Goal: Information Seeking & Learning: Learn about a topic

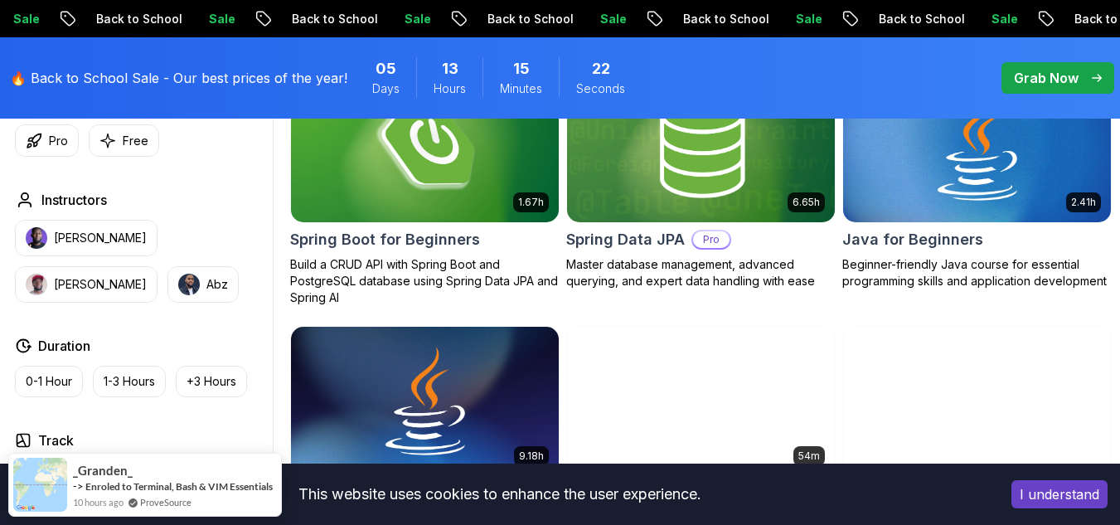
scroll to position [827, 0]
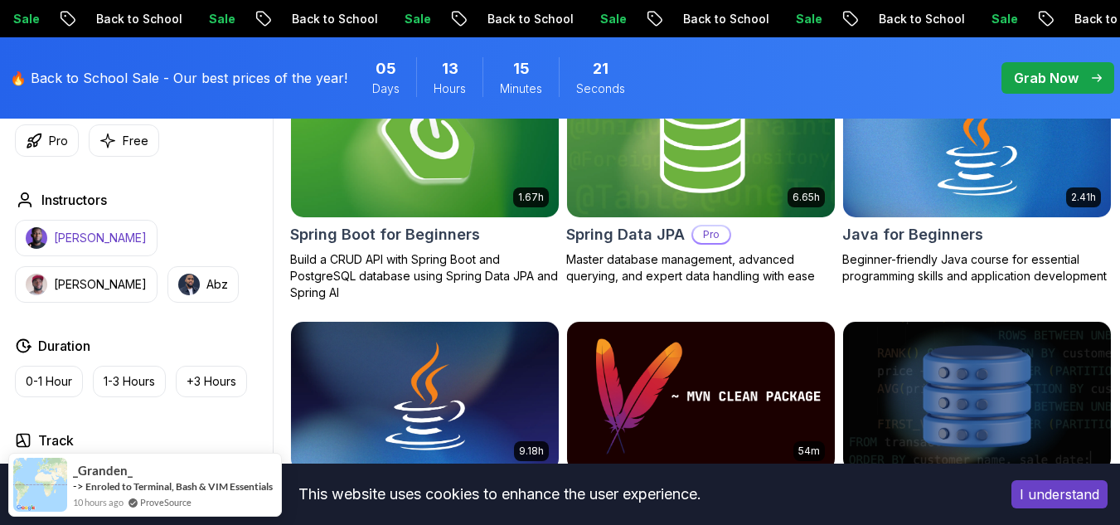
click at [115, 222] on button "[PERSON_NAME]" at bounding box center [86, 238] width 143 height 36
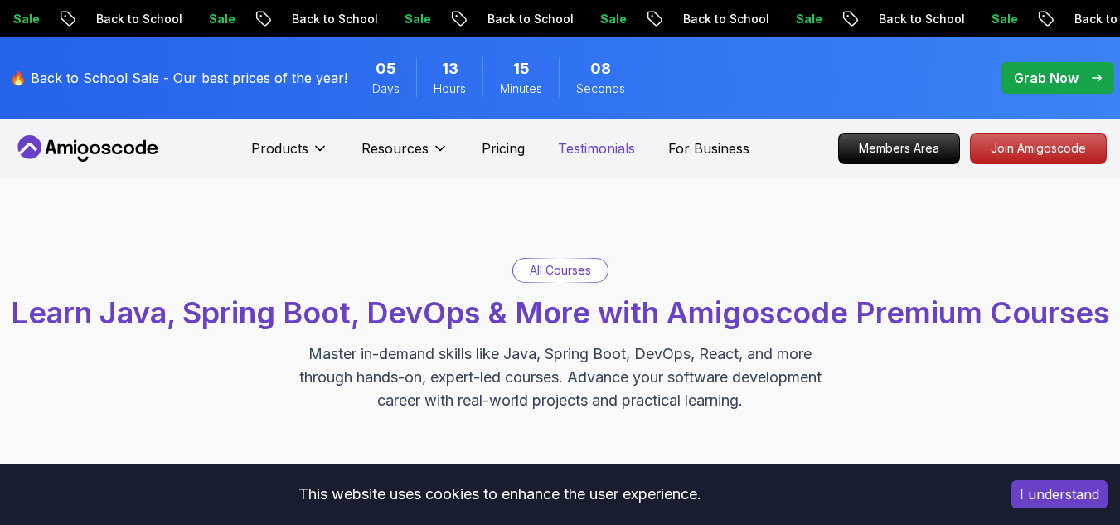
click at [579, 150] on p "Testimonials" at bounding box center [596, 148] width 77 height 20
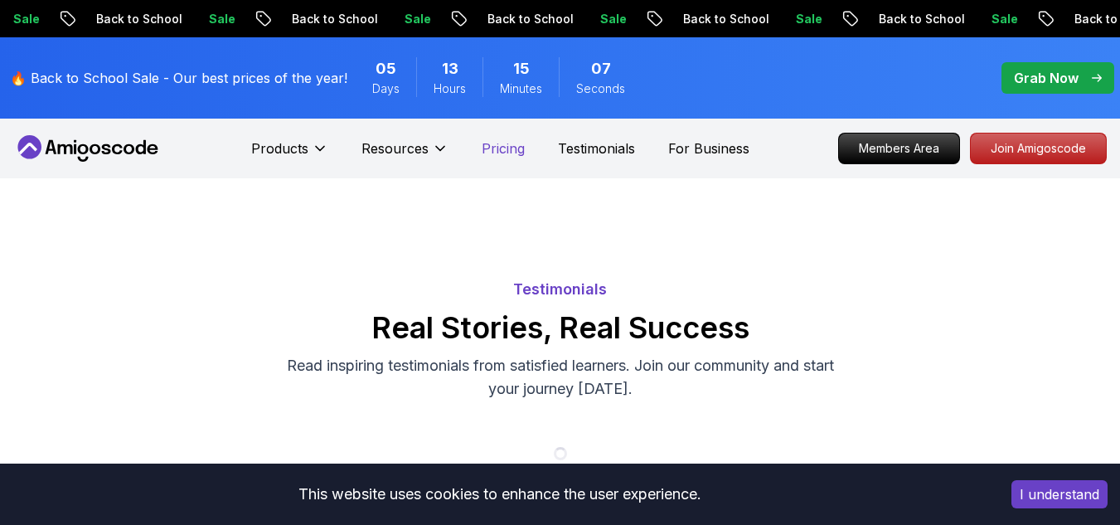
click at [700, 153] on p "For Business" at bounding box center [708, 148] width 81 height 20
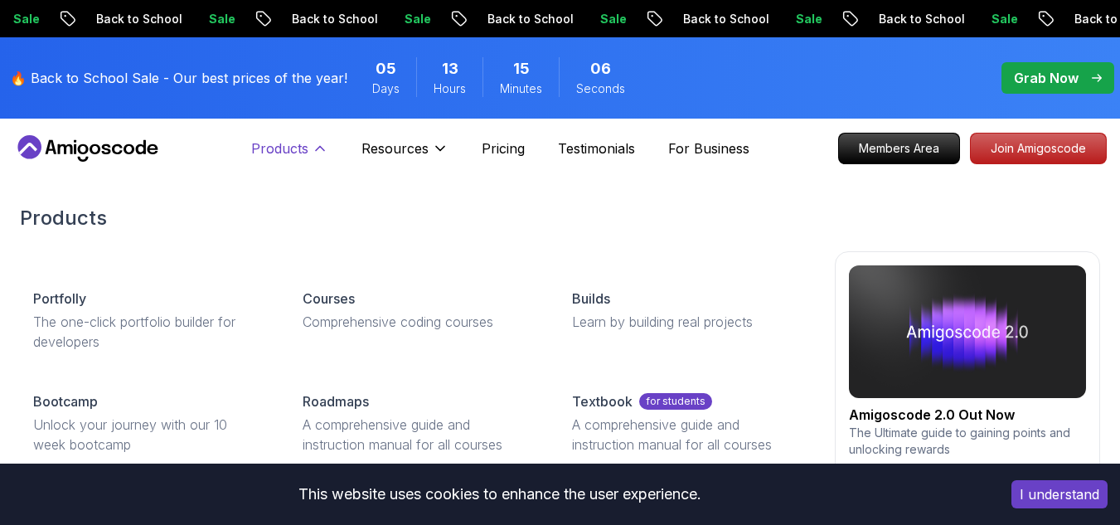
click at [297, 153] on p "Products" at bounding box center [279, 148] width 57 height 20
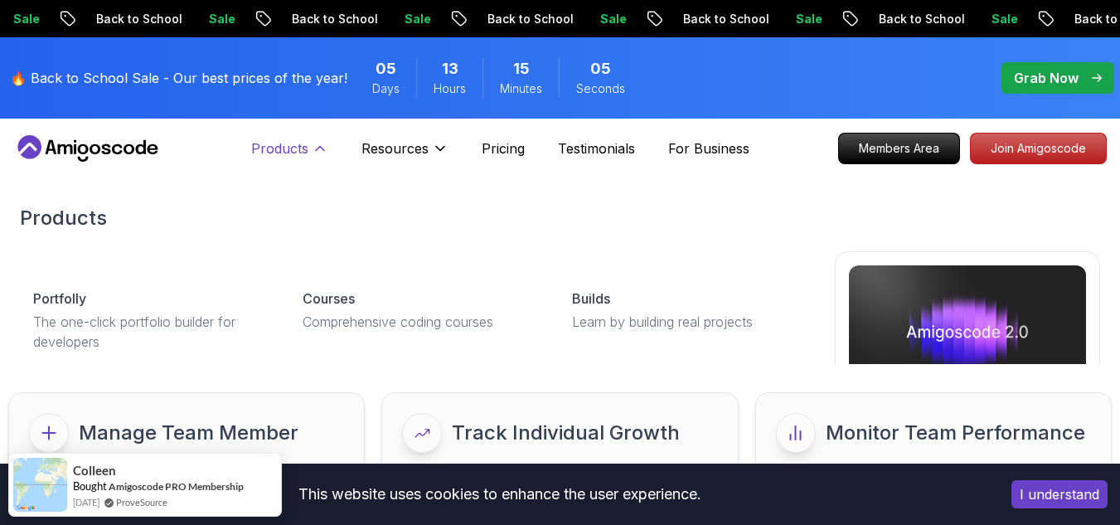
click at [293, 155] on p "Products" at bounding box center [279, 148] width 57 height 20
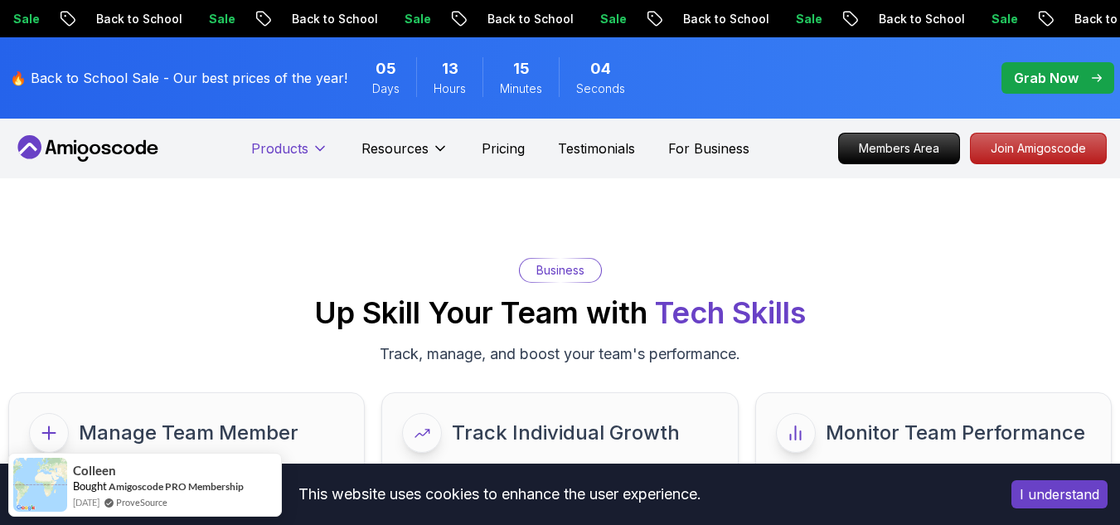
click at [293, 155] on p "Products" at bounding box center [279, 148] width 57 height 20
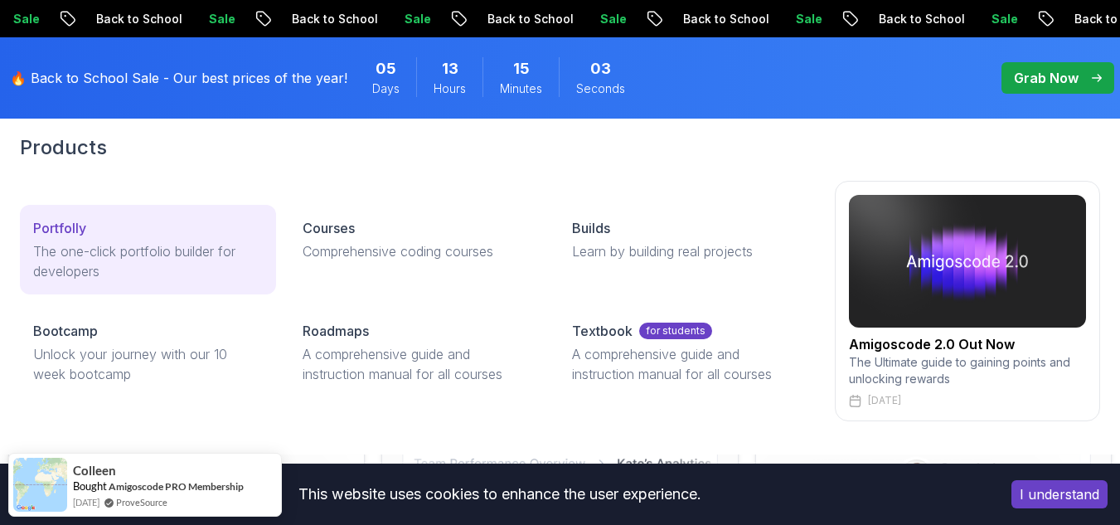
scroll to position [71, 0]
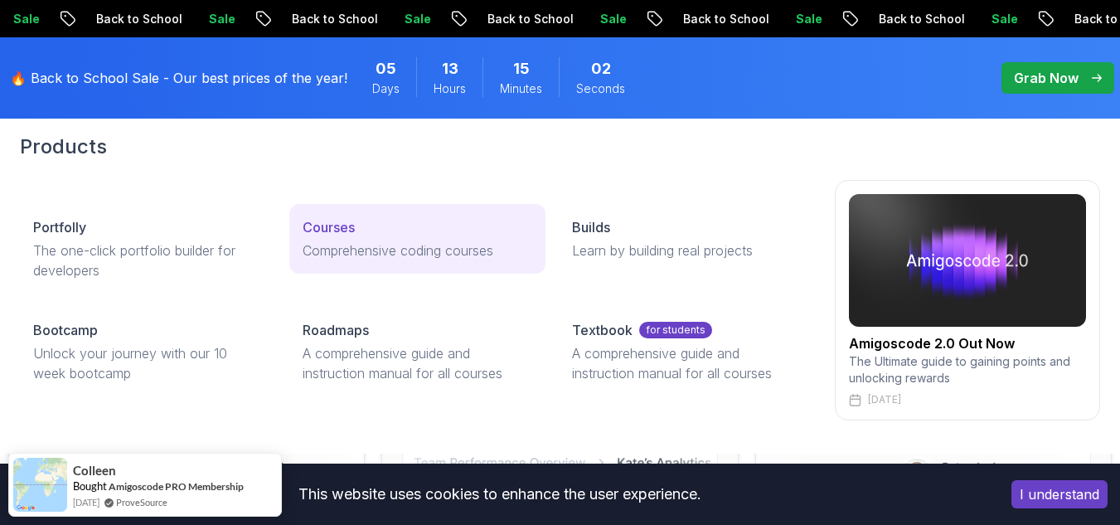
click at [416, 228] on div "Courses" at bounding box center [418, 227] width 230 height 20
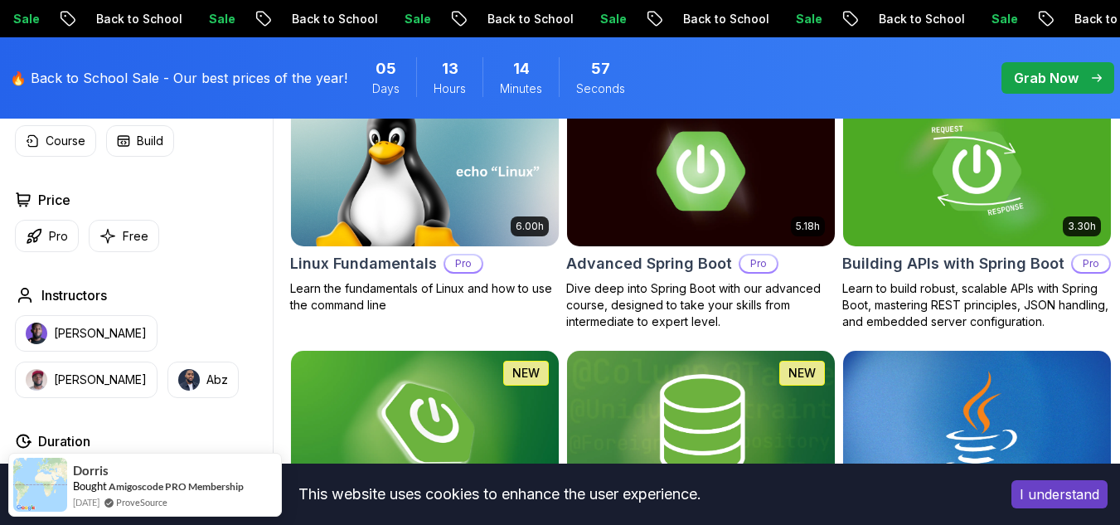
scroll to position [547, 0]
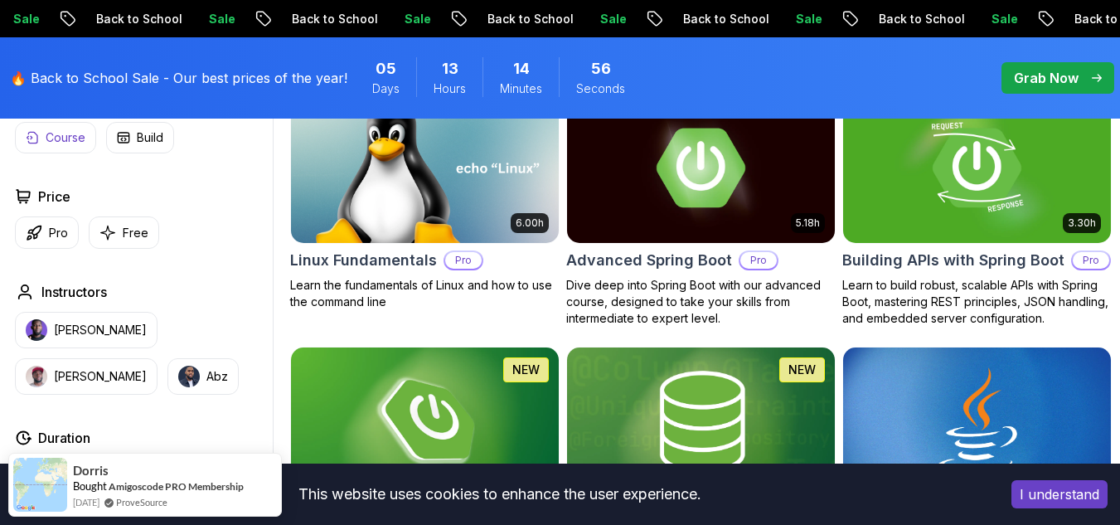
click at [61, 146] on p "Course" at bounding box center [66, 137] width 40 height 17
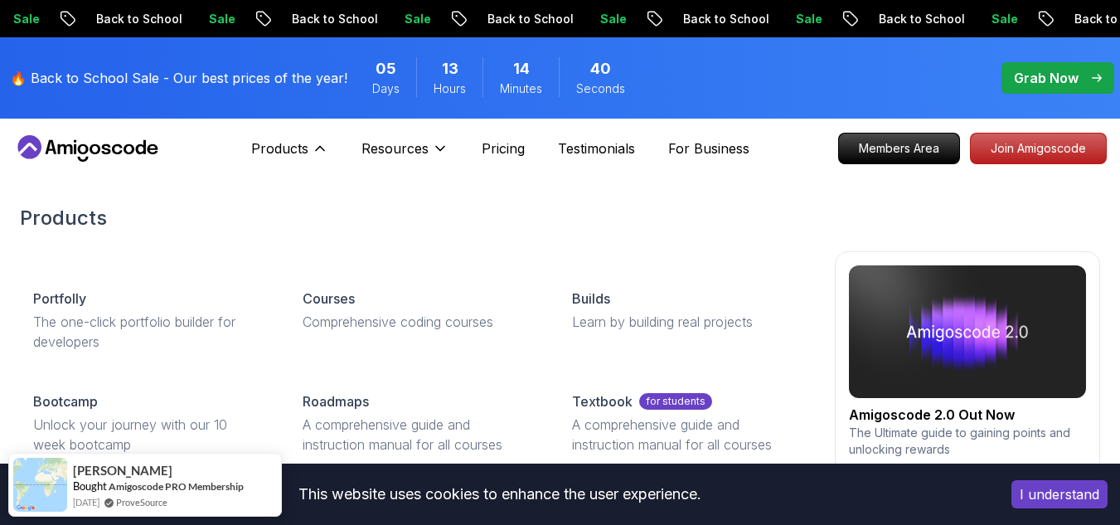
scroll to position [54, 0]
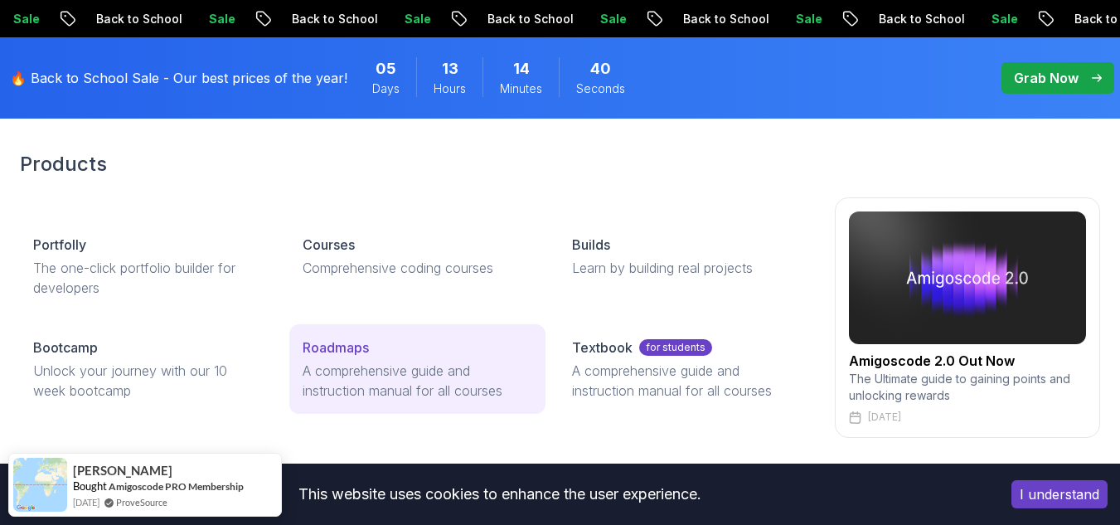
click at [371, 383] on p "A comprehensive guide and instruction manual for all courses" at bounding box center [418, 381] width 230 height 40
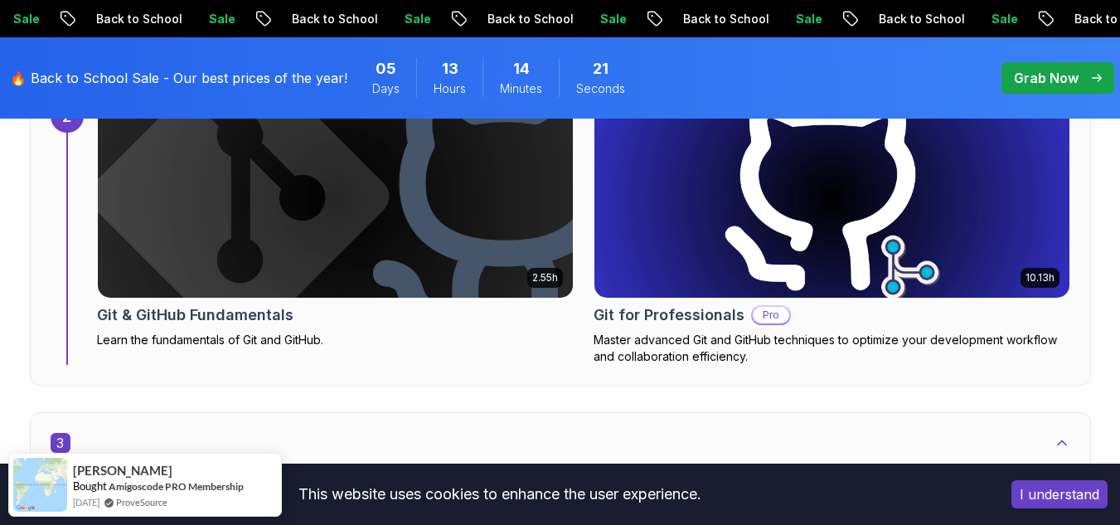
scroll to position [2096, 0]
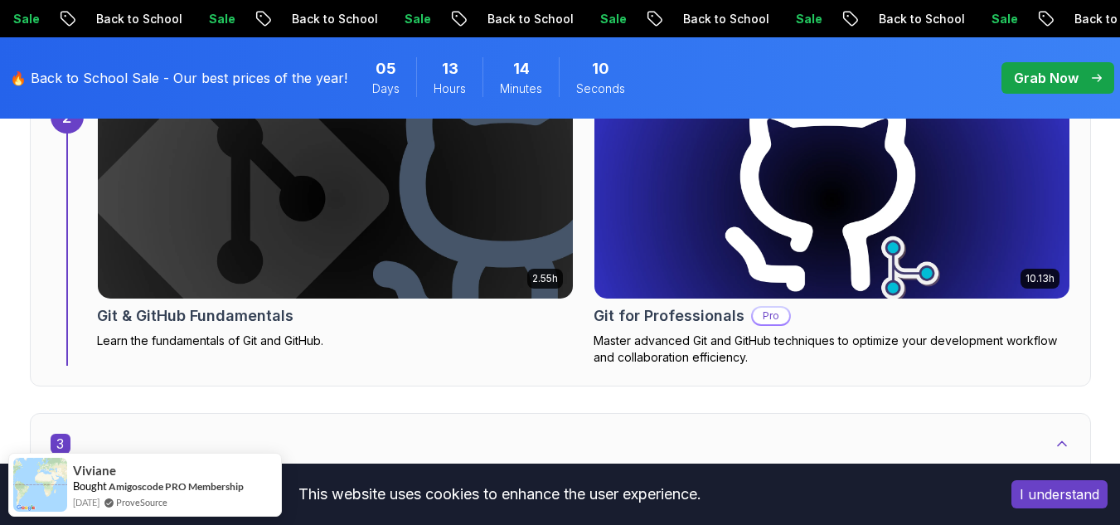
click at [497, 31] on div "Sale Back to School Sale Back to School Sale Back to School Sale Back to School…" at bounding box center [560, 18] width 1120 height 37
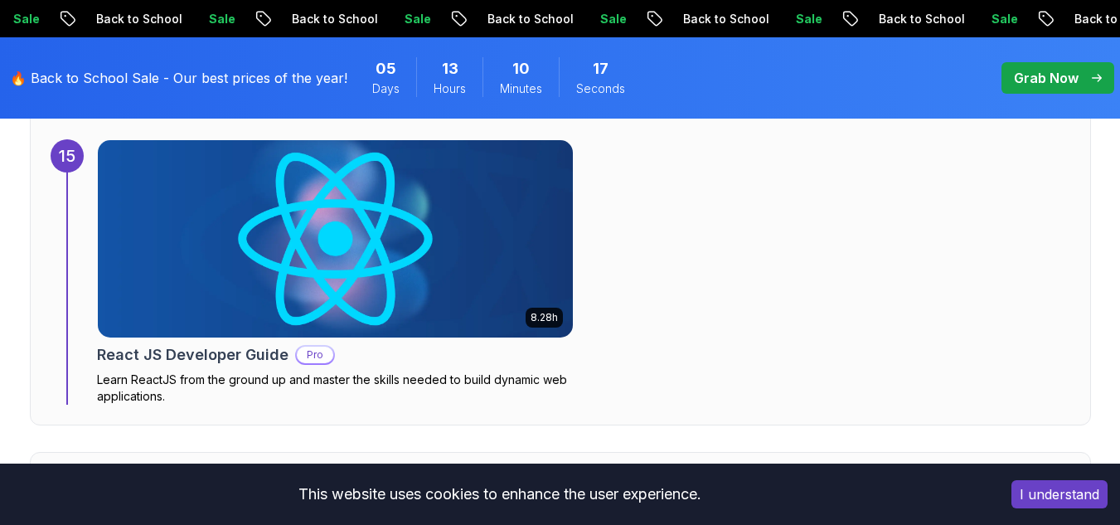
scroll to position [11424, 0]
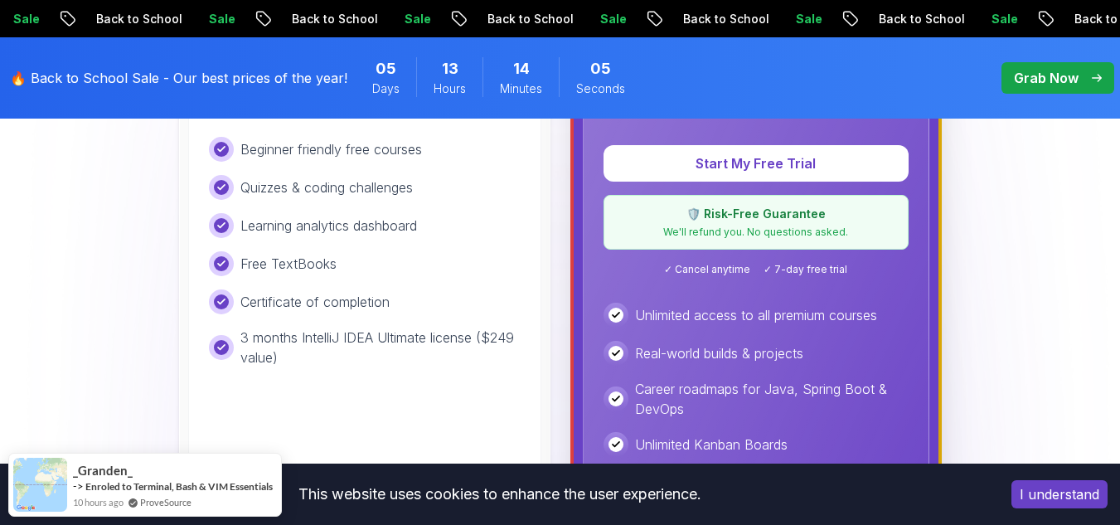
scroll to position [674, 0]
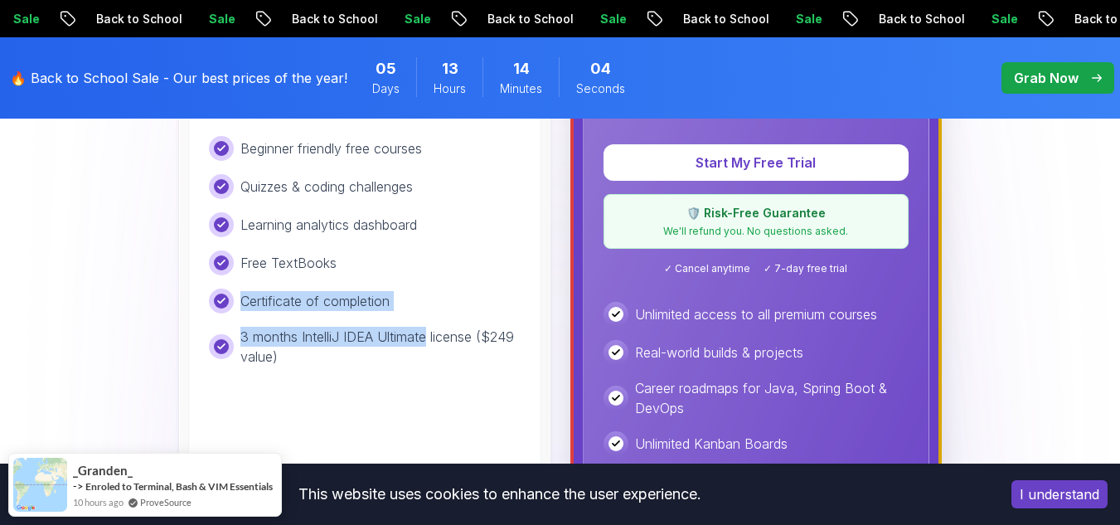
drag, startPoint x: 426, startPoint y: 338, endPoint x: 424, endPoint y: 259, distance: 79.6
click at [424, 259] on div "Beginner friendly free courses Quizzes & coding challenges Learning analytics d…" at bounding box center [365, 251] width 312 height 230
click at [424, 259] on div "Free TextBooks" at bounding box center [365, 262] width 312 height 25
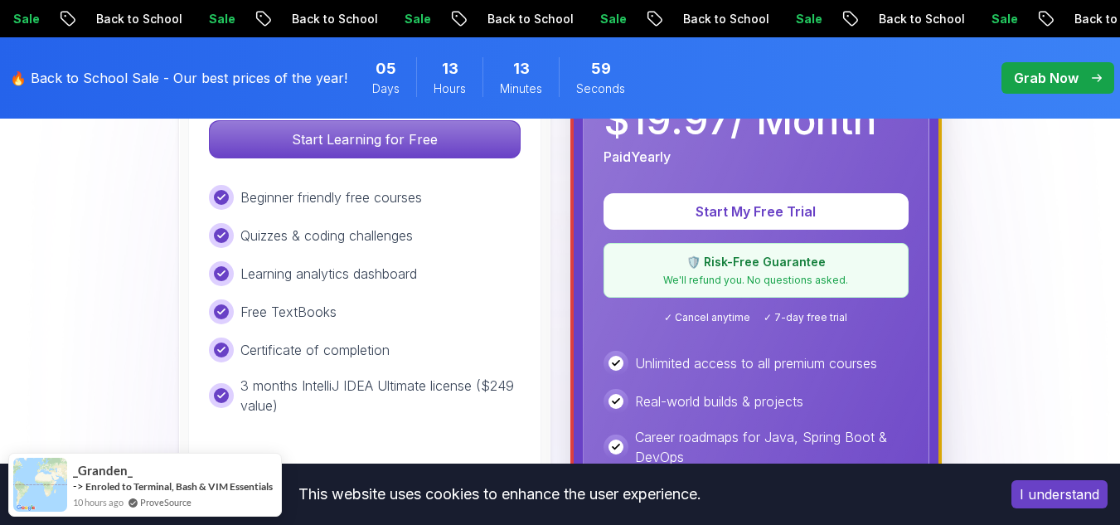
scroll to position [626, 0]
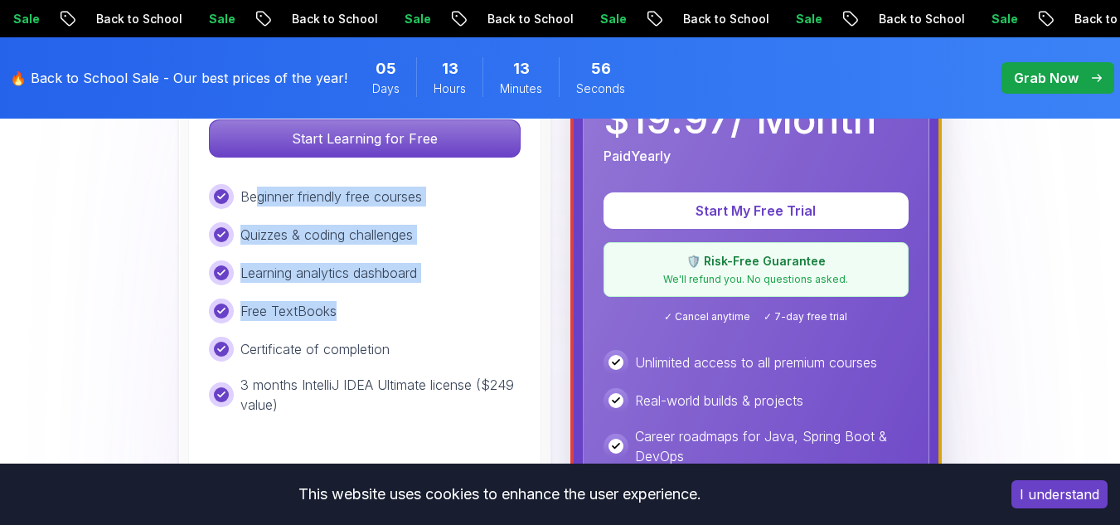
drag, startPoint x: 259, startPoint y: 172, endPoint x: 456, endPoint y: 308, distance: 239.4
click at [456, 308] on div "Free Ideal for beginners exploring coding and learning the basics for free. Sta…" at bounding box center [364, 373] width 353 height 768
click at [456, 308] on div "Free TextBooks" at bounding box center [365, 310] width 312 height 25
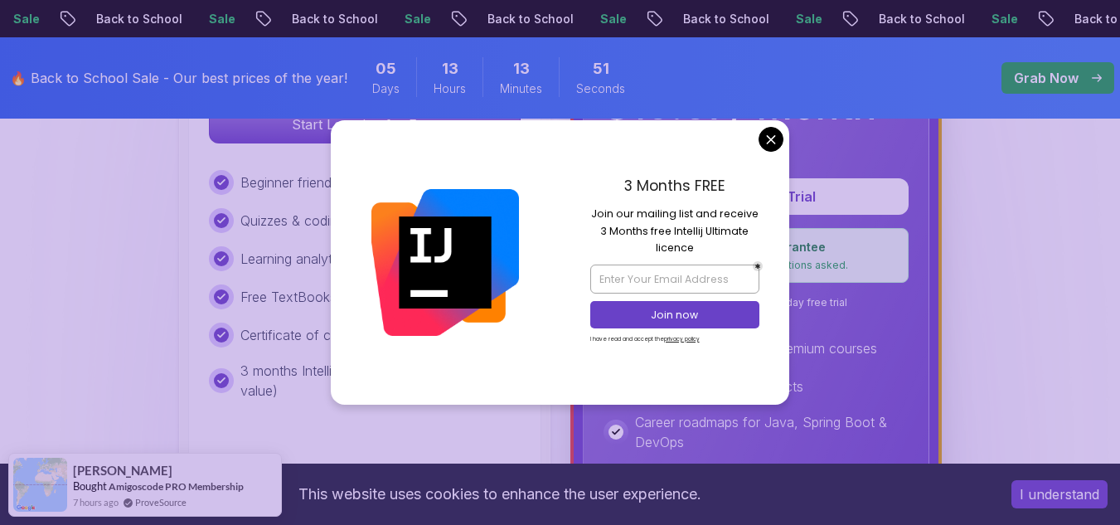
scroll to position [641, 0]
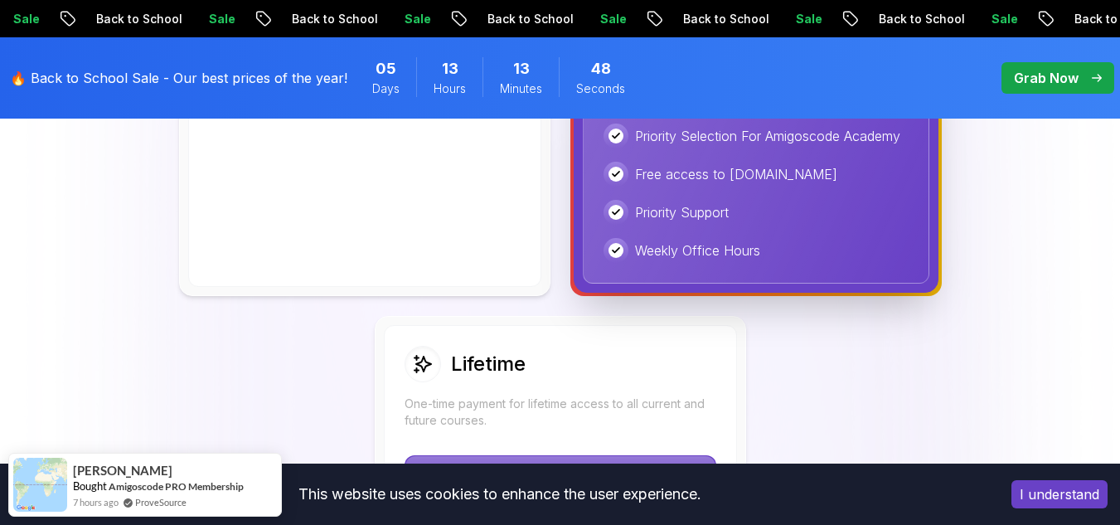
scroll to position [1097, 0]
drag, startPoint x: 734, startPoint y: 206, endPoint x: 768, endPoint y: 265, distance: 69.1
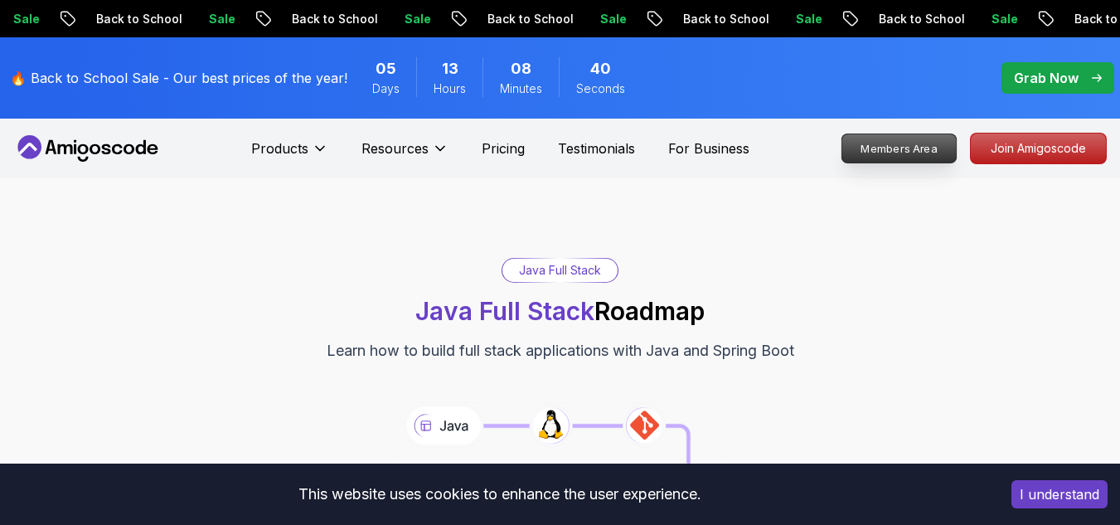
click at [916, 139] on p "Members Area" at bounding box center [899, 148] width 114 height 28
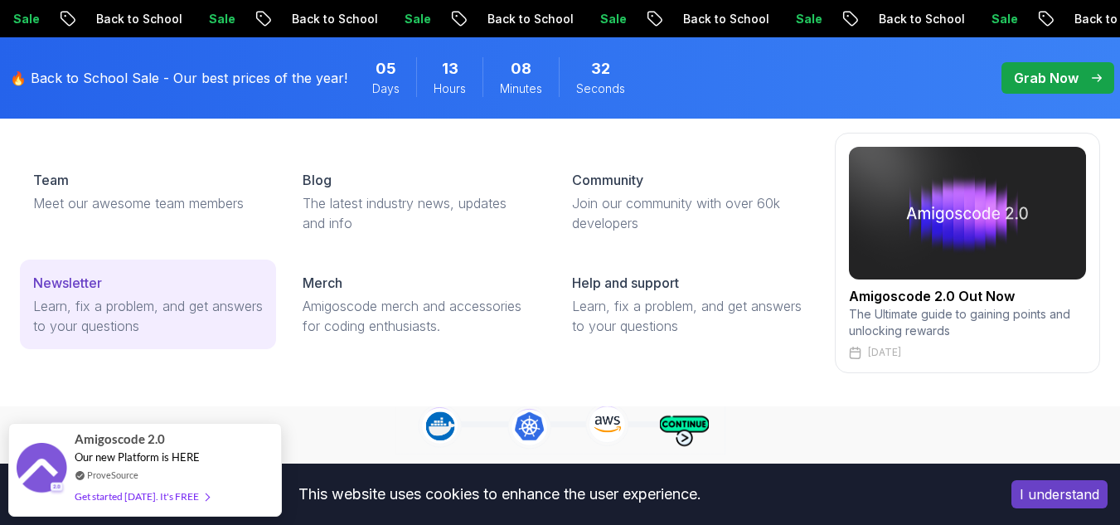
scroll to position [129, 0]
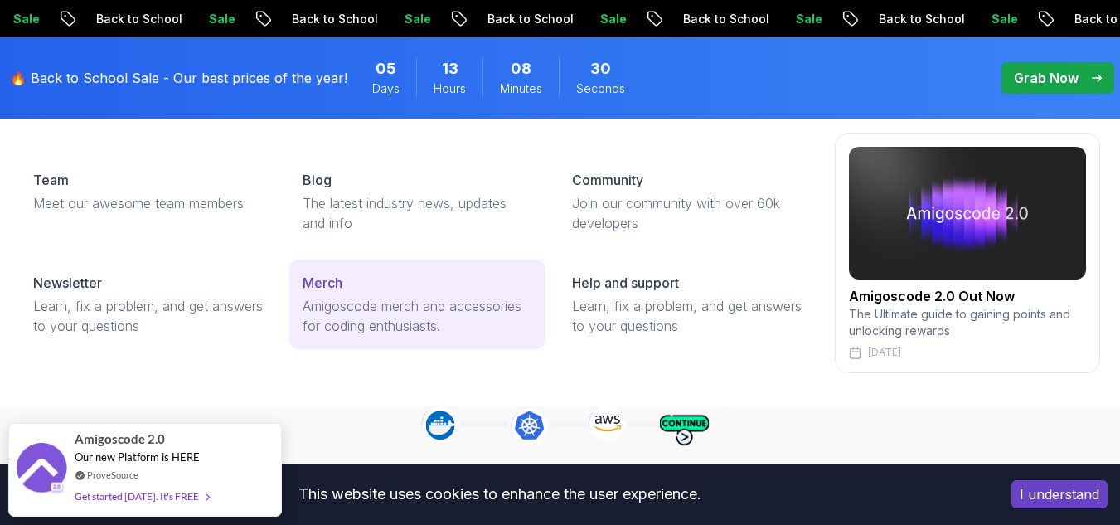
click at [510, 317] on p "Amigoscode merch and accessories for coding enthusiasts." at bounding box center [418, 316] width 230 height 40
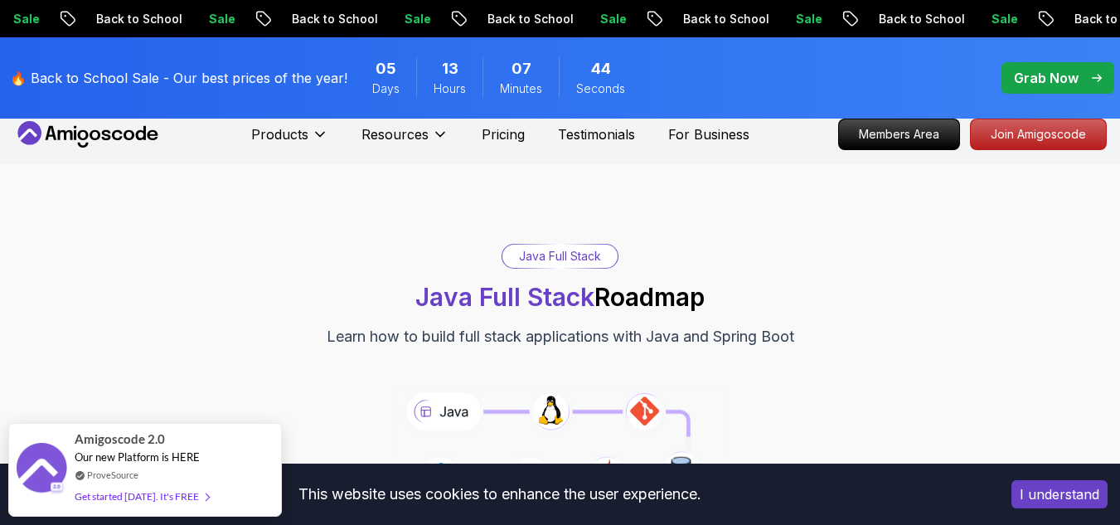
scroll to position [0, 0]
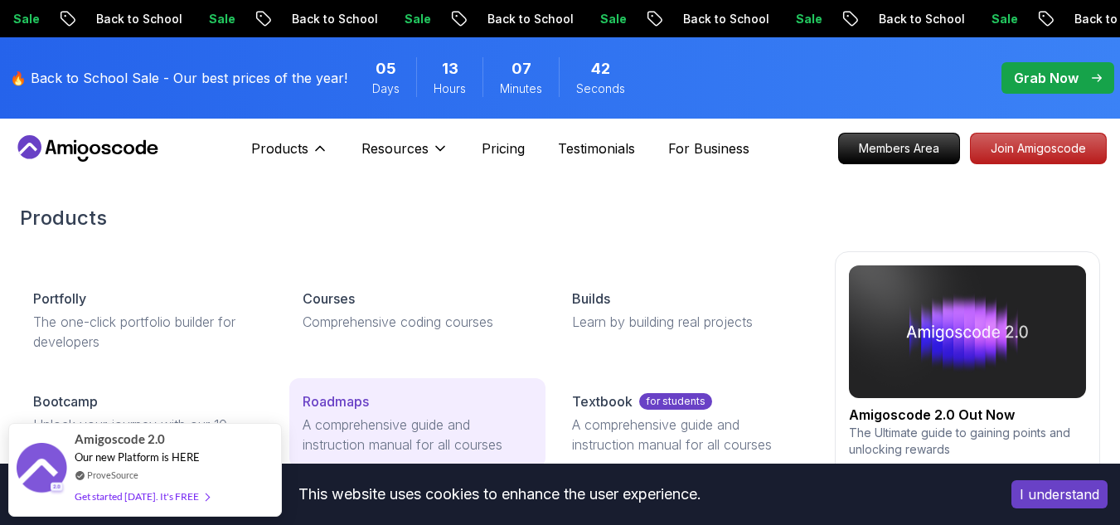
click at [433, 438] on p "A comprehensive guide and instruction manual for all courses" at bounding box center [418, 434] width 230 height 40
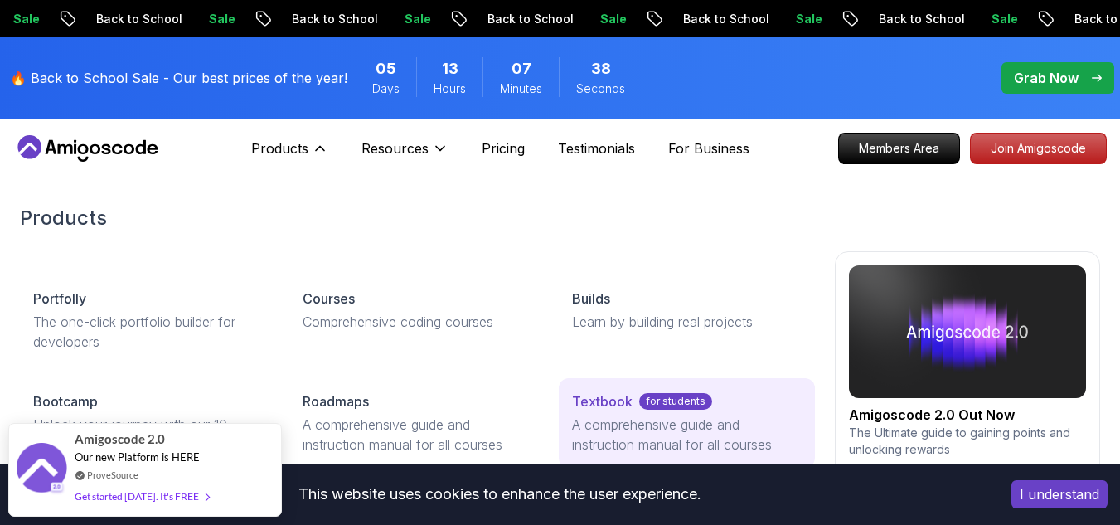
click at [651, 411] on link "Textbook for students A comprehensive guide and instruction manual for all cour…" at bounding box center [687, 423] width 256 height 90
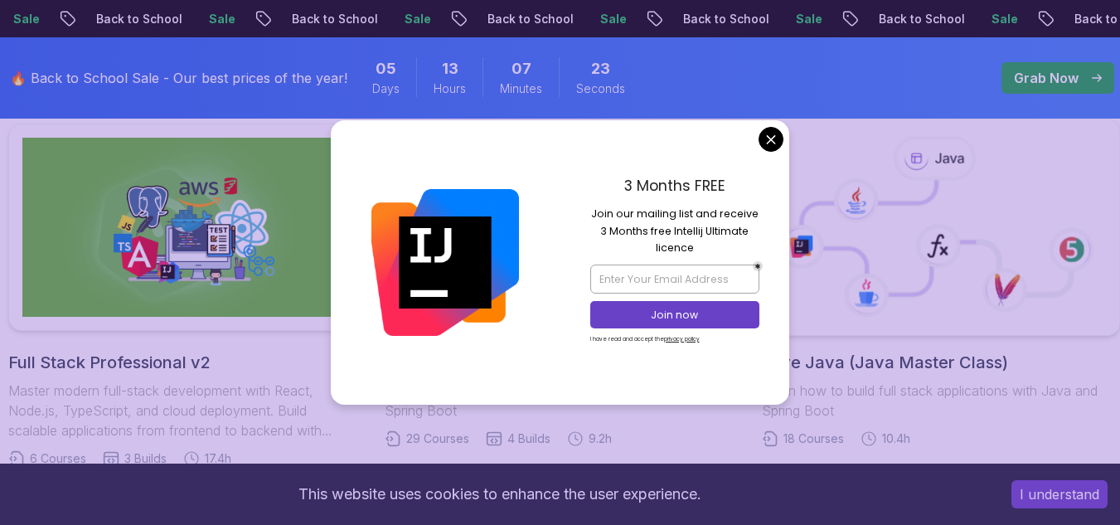
scroll to position [449, 0]
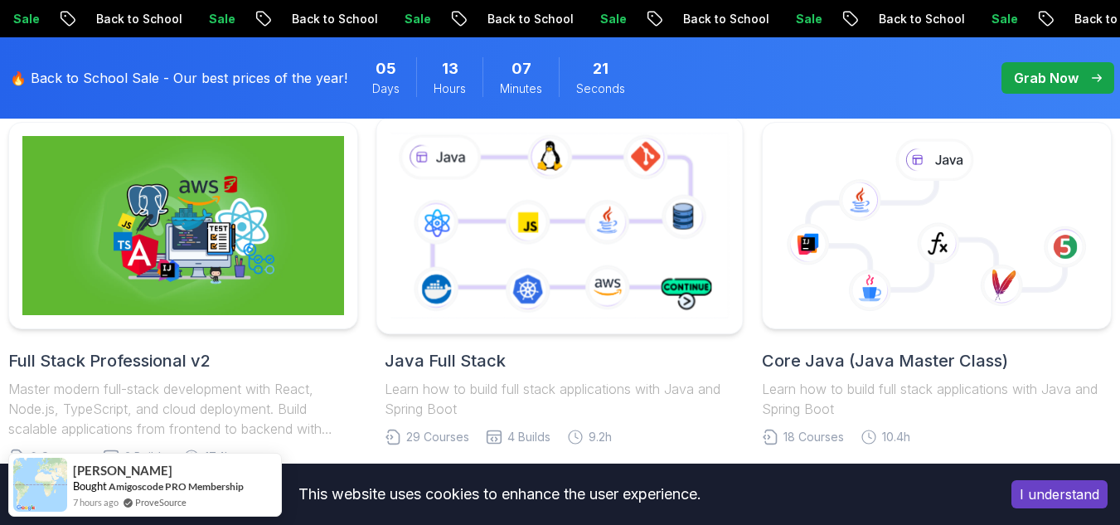
click at [603, 302] on icon at bounding box center [560, 225] width 346 height 192
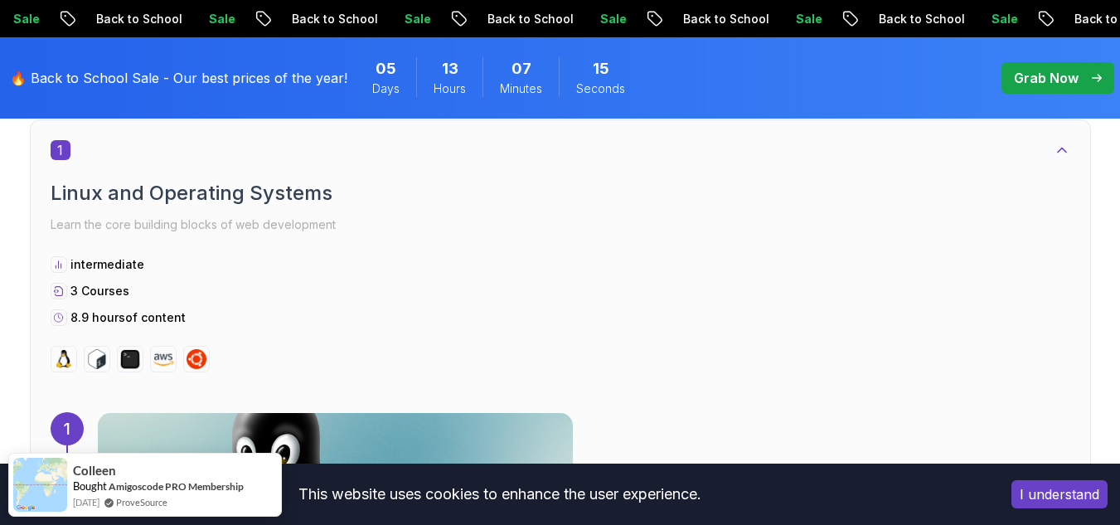
scroll to position [912, 0]
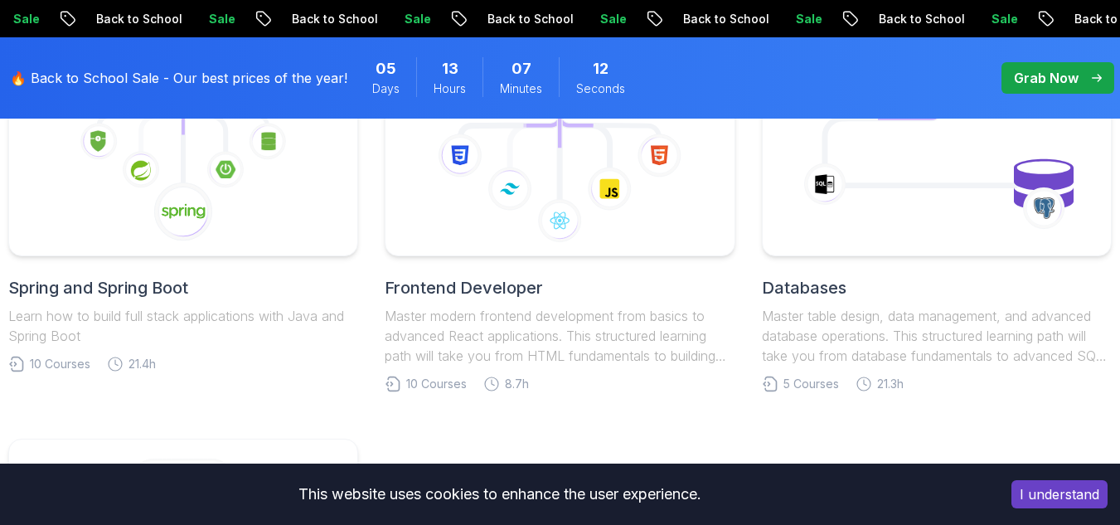
scroll to position [449, 0]
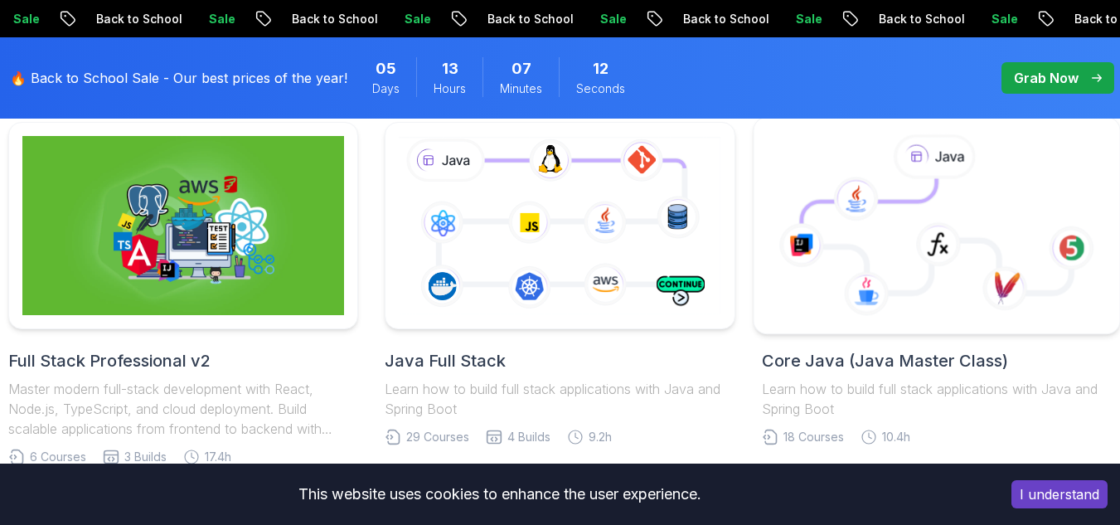
click at [973, 279] on icon at bounding box center [937, 226] width 338 height 188
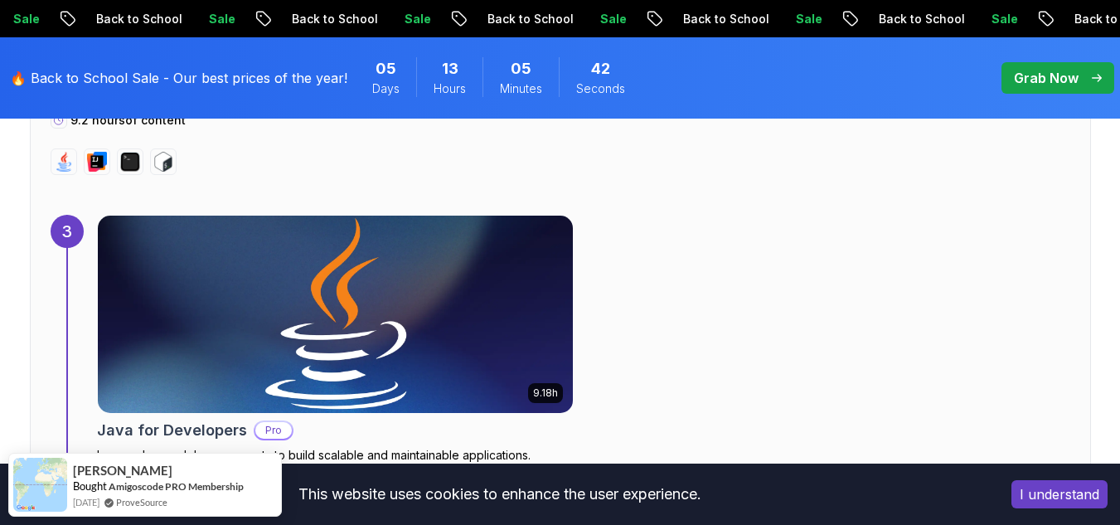
scroll to position [2317, 0]
